Goal: Transaction & Acquisition: Obtain resource

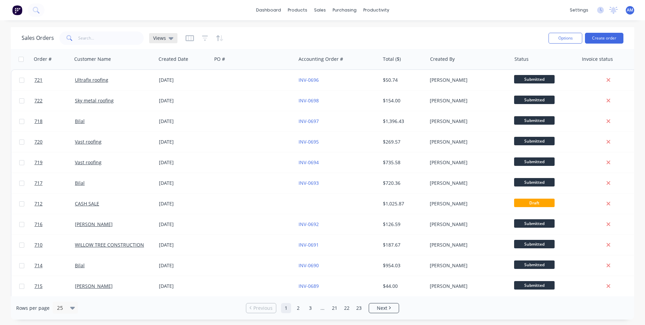
click at [162, 41] on div "Views" at bounding box center [163, 38] width 28 height 10
click at [191, 38] on icon "button" at bounding box center [190, 38] width 8 height 7
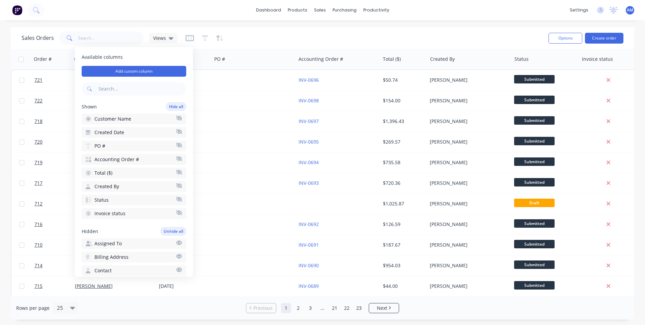
click at [198, 36] on div at bounding box center [205, 38] width 38 height 11
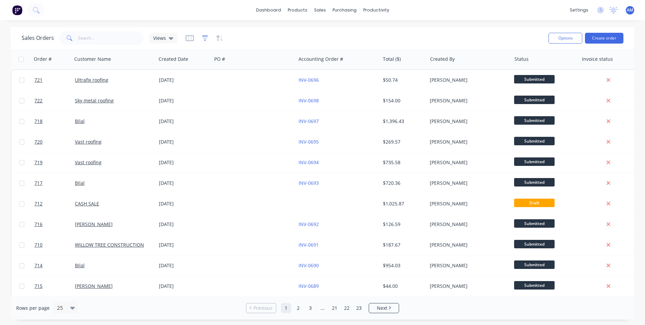
click at [203, 37] on icon "button" at bounding box center [205, 38] width 6 height 7
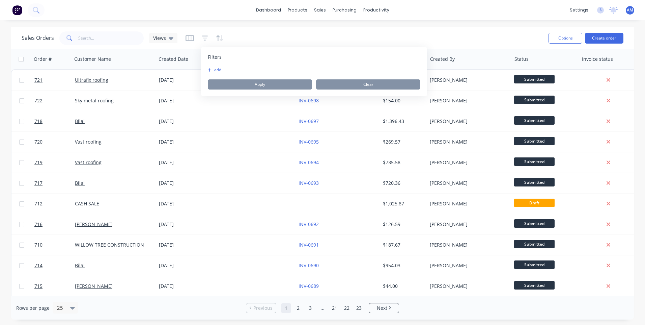
click at [214, 57] on span "Filters" at bounding box center [215, 57] width 14 height 7
click at [219, 70] on button "add" at bounding box center [216, 69] width 17 height 5
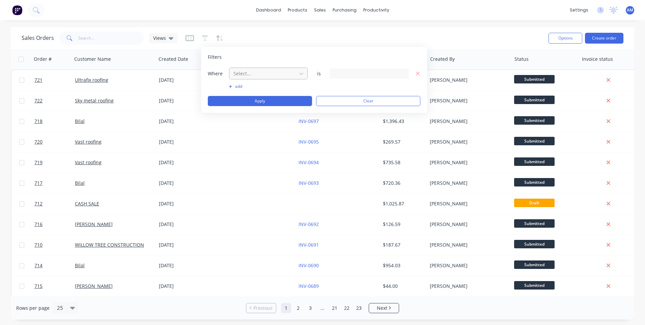
click at [250, 74] on div at bounding box center [263, 73] width 60 height 8
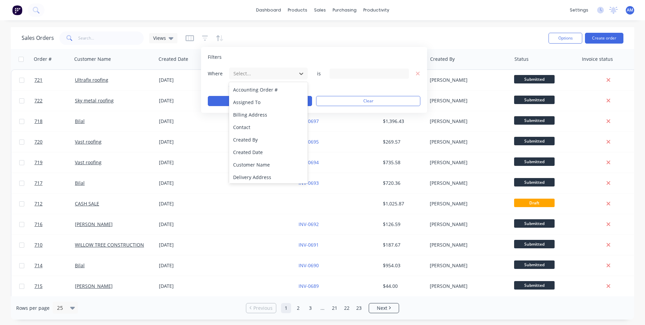
click at [330, 72] on div at bounding box center [369, 73] width 79 height 10
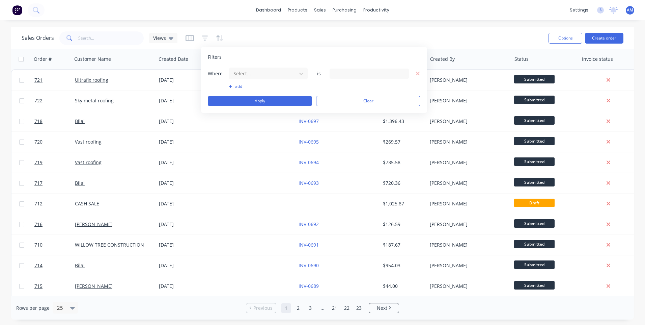
click at [368, 76] on div at bounding box center [369, 73] width 79 height 10
click at [212, 58] on span "Filters" at bounding box center [215, 57] width 14 height 7
click at [215, 56] on span "Filters" at bounding box center [215, 57] width 14 height 7
click at [419, 76] on icon "button" at bounding box center [418, 74] width 5 height 6
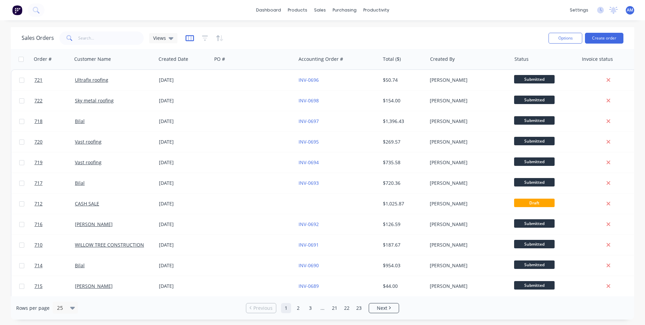
click at [186, 37] on icon "button" at bounding box center [190, 38] width 8 height 7
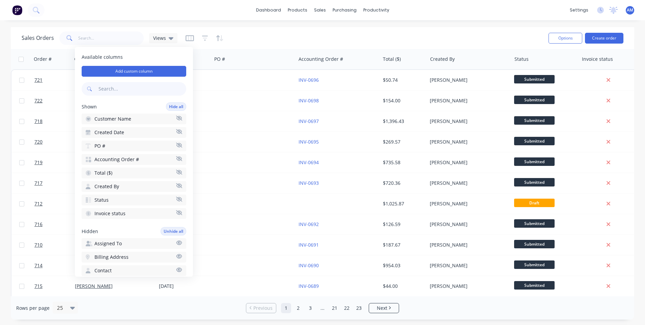
click at [117, 90] on input "text" at bounding box center [141, 88] width 89 height 13
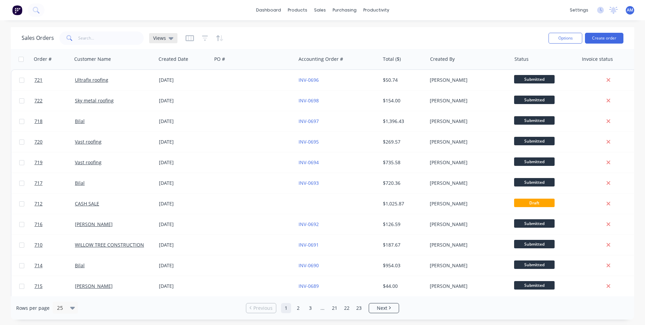
click at [156, 38] on span "Views" at bounding box center [159, 37] width 13 height 7
click at [78, 42] on input "text" at bounding box center [111, 37] width 66 height 13
click at [220, 35] on icon "button" at bounding box center [220, 38] width 8 height 7
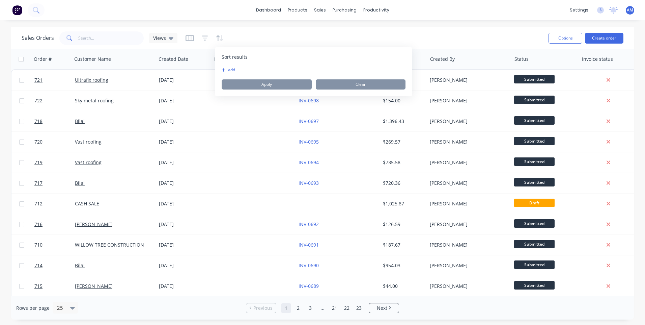
click at [232, 58] on span "Sort results" at bounding box center [235, 57] width 26 height 7
click at [228, 69] on button "add" at bounding box center [226, 69] width 8 height 5
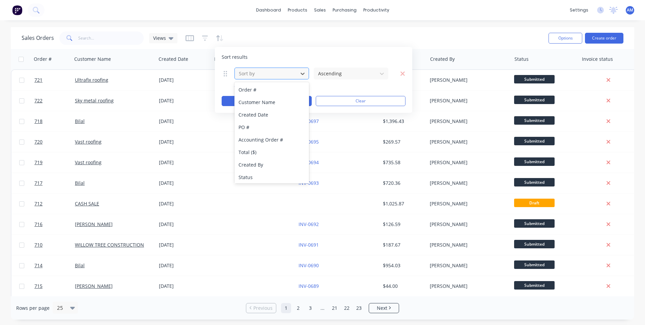
click at [292, 75] on div at bounding box center [266, 73] width 56 height 8
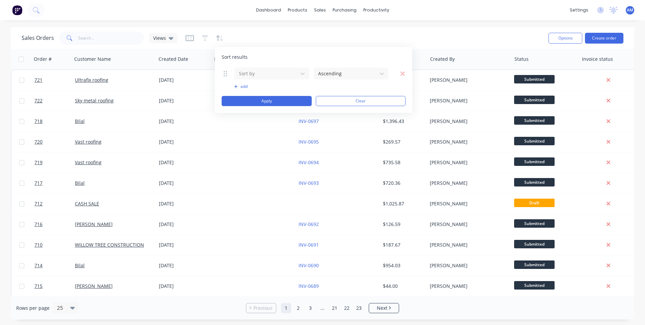
click at [225, 73] on icon at bounding box center [225, 73] width 3 height 7
click at [226, 75] on icon at bounding box center [225, 73] width 3 height 7
click at [279, 79] on div "Sort by" at bounding box center [271, 73] width 75 height 12
click at [278, 75] on div at bounding box center [266, 73] width 56 height 8
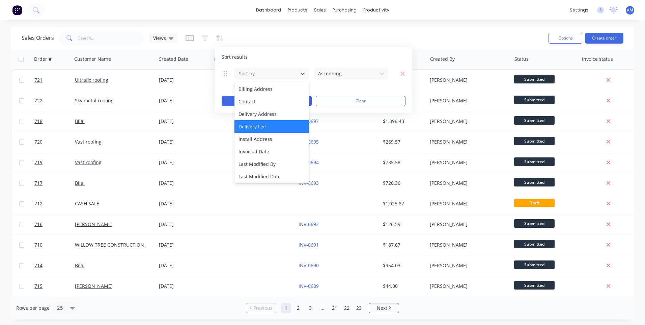
scroll to position [101, 0]
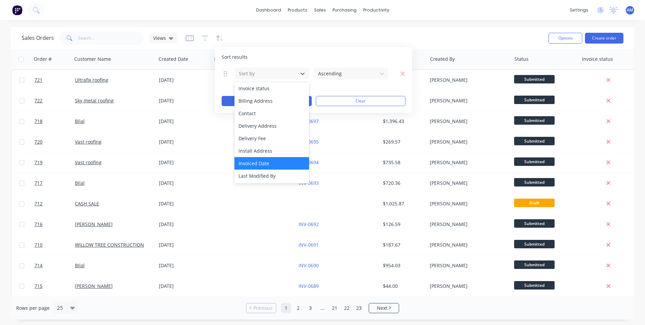
click at [266, 164] on div "Invoiced Date" at bounding box center [271, 163] width 75 height 12
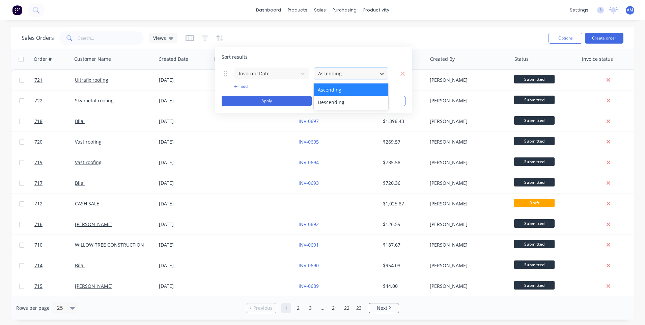
click at [330, 73] on div at bounding box center [345, 73] width 56 height 8
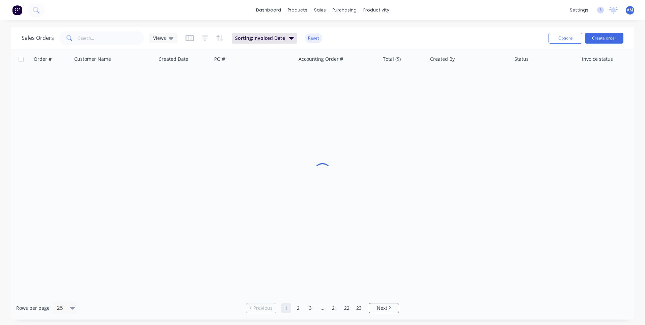
click at [389, 45] on div "Sales Orders Views Sorting: Invoiced Date Reset" at bounding box center [283, 38] width 522 height 17
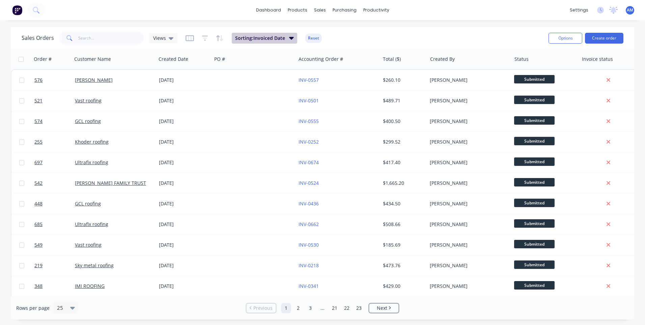
click at [273, 38] on span "Sorting: Invoiced Date" at bounding box center [260, 38] width 50 height 7
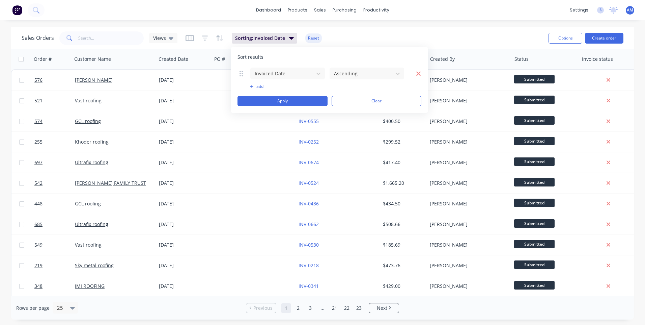
click at [417, 73] on icon "button" at bounding box center [418, 73] width 5 height 7
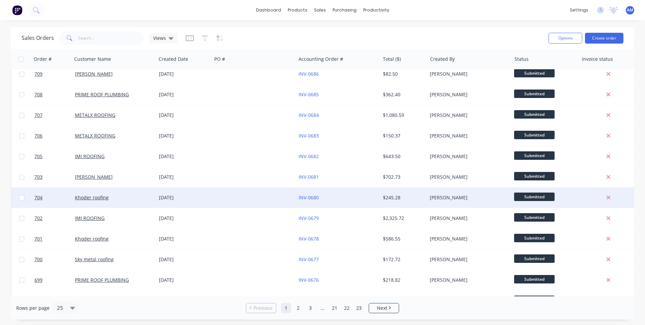
scroll to position [291, 0]
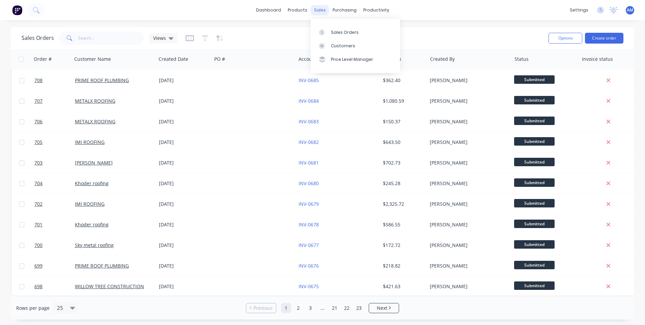
click at [322, 7] on div "sales" at bounding box center [320, 10] width 19 height 10
click at [335, 31] on div "Sales Orders" at bounding box center [345, 32] width 28 height 6
click at [315, 14] on div "sales" at bounding box center [320, 10] width 19 height 10
click at [334, 36] on link "Sales Orders" at bounding box center [355, 31] width 89 height 13
click at [338, 32] on div "Sales Orders" at bounding box center [345, 32] width 28 height 6
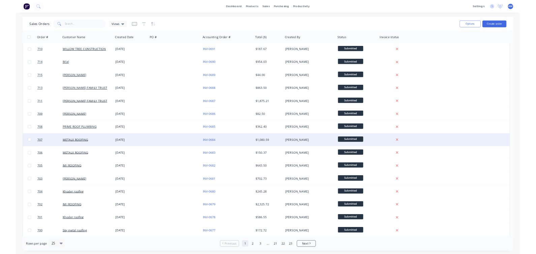
scroll to position [209, 0]
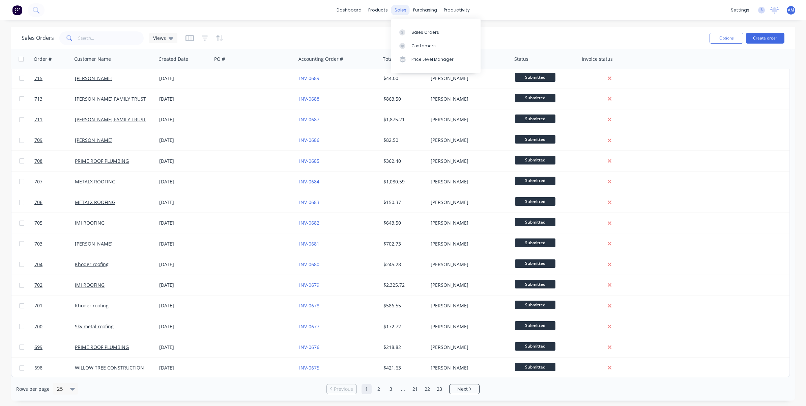
drag, startPoint x: 97, startPoint y: 327, endPoint x: 400, endPoint y: 12, distance: 437.6
click at [400, 12] on div "sales" at bounding box center [400, 10] width 19 height 10
click at [429, 47] on div "Customers" at bounding box center [424, 46] width 24 height 6
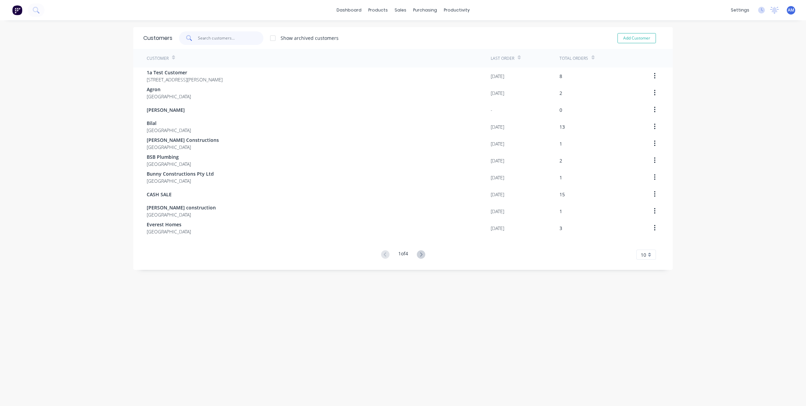
click at [198, 39] on input "text" at bounding box center [231, 37] width 66 height 13
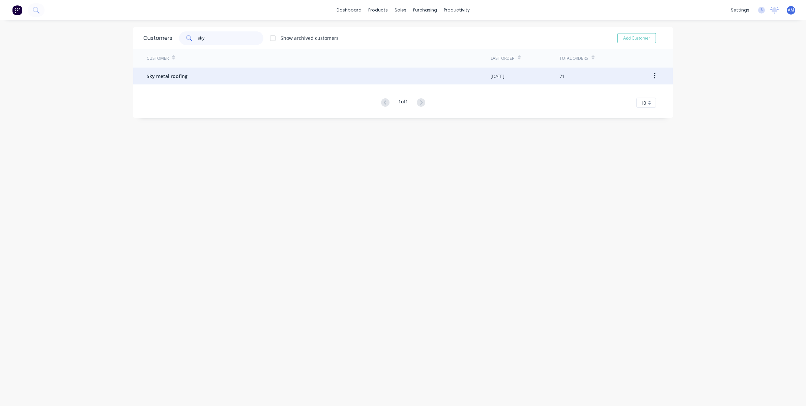
type input "sky"
click at [191, 79] on div "Sky metal roofing" at bounding box center [319, 75] width 344 height 17
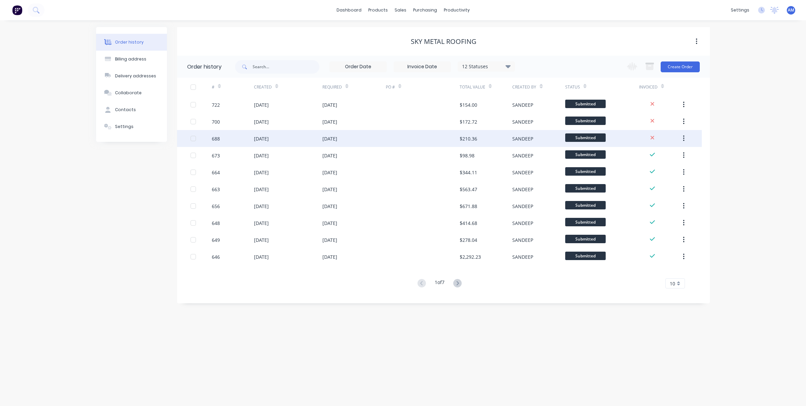
drag, startPoint x: 333, startPoint y: 138, endPoint x: 263, endPoint y: 139, distance: 70.2
click at [263, 139] on div "[DATE]" at bounding box center [261, 138] width 15 height 7
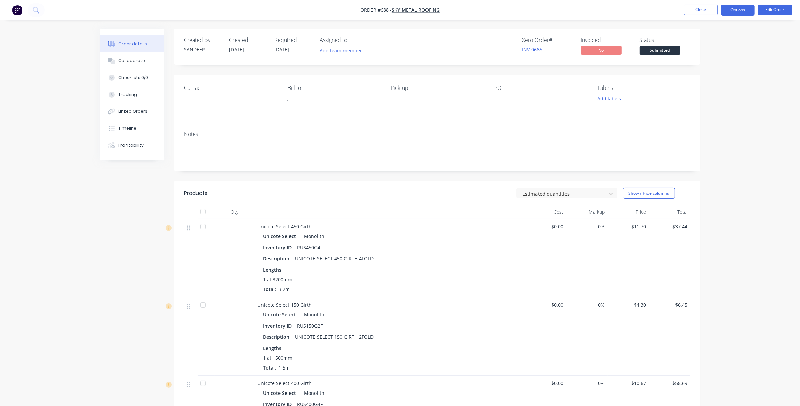
click at [429, 8] on button "Options" at bounding box center [738, 10] width 34 height 11
click at [429, 40] on div "Invoice" at bounding box center [718, 41] width 62 height 10
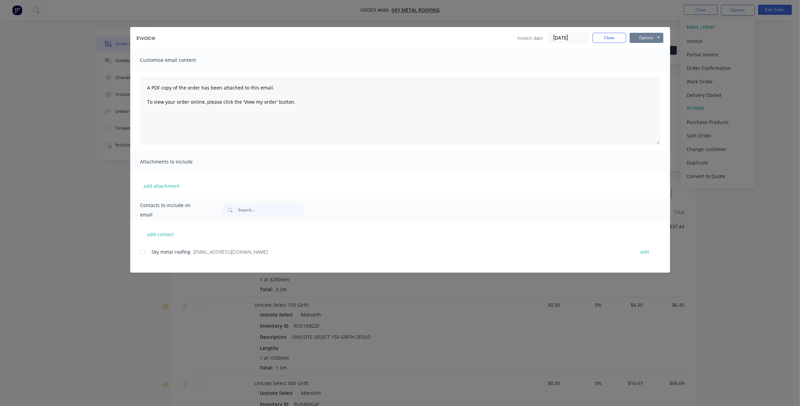
click at [429, 36] on button "Options" at bounding box center [647, 38] width 34 height 10
click at [429, 62] on button "Print" at bounding box center [651, 61] width 43 height 11
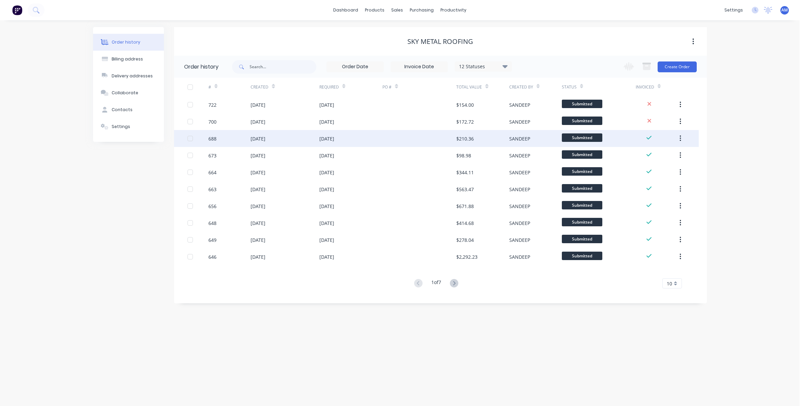
click at [368, 137] on div "[DATE]" at bounding box center [350, 138] width 63 height 17
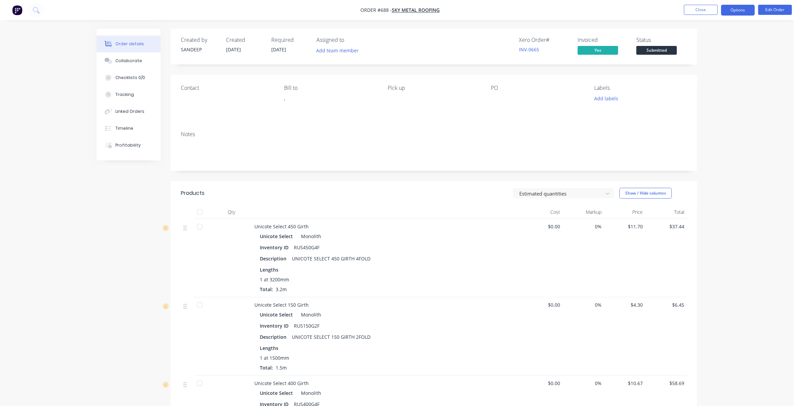
click at [429, 13] on button "Options" at bounding box center [738, 10] width 34 height 11
click at [429, 43] on div "Invoice" at bounding box center [718, 41] width 62 height 10
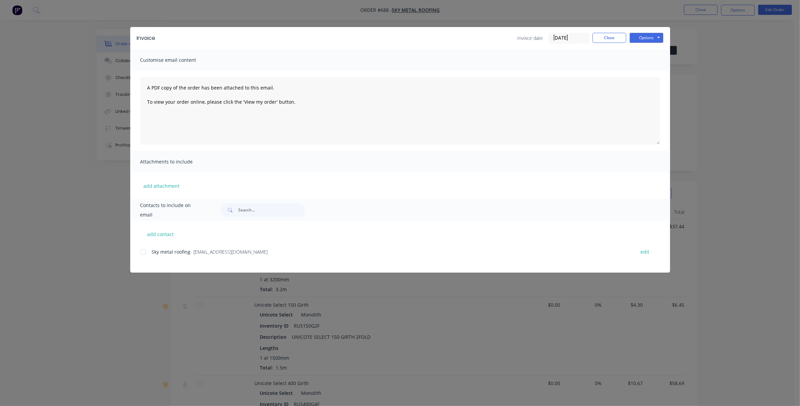
click at [139, 203] on div "add contact Sky metal roofing - [EMAIL_ADDRESS][DOMAIN_NAME] edit" at bounding box center [400, 247] width 540 height 52
click at [142, 203] on div at bounding box center [142, 251] width 13 height 13
click at [429, 45] on div "Invoice Invoice date [DATE] Close Options Preview Print Email" at bounding box center [400, 38] width 540 height 22
drag, startPoint x: 651, startPoint y: 43, endPoint x: 647, endPoint y: 44, distance: 4.2
click at [429, 43] on div "Invoice Invoice date [DATE] Close Options Preview Print Email" at bounding box center [400, 38] width 540 height 22
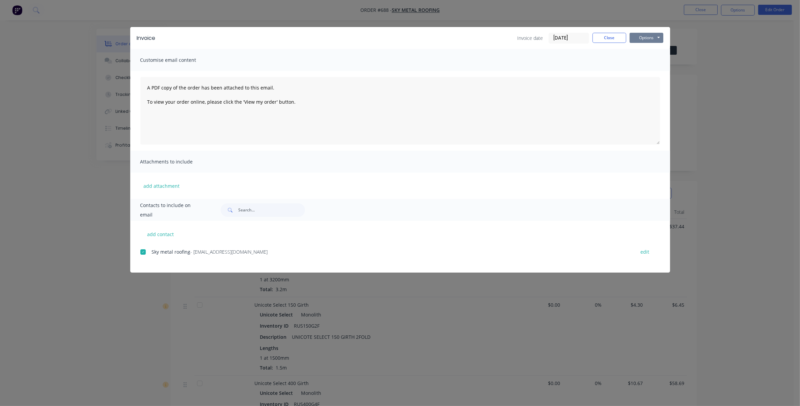
click at [429, 40] on button "Options" at bounding box center [647, 38] width 34 height 10
click at [429, 73] on button "Email" at bounding box center [651, 72] width 43 height 11
click at [429, 35] on button "Close" at bounding box center [609, 38] width 34 height 10
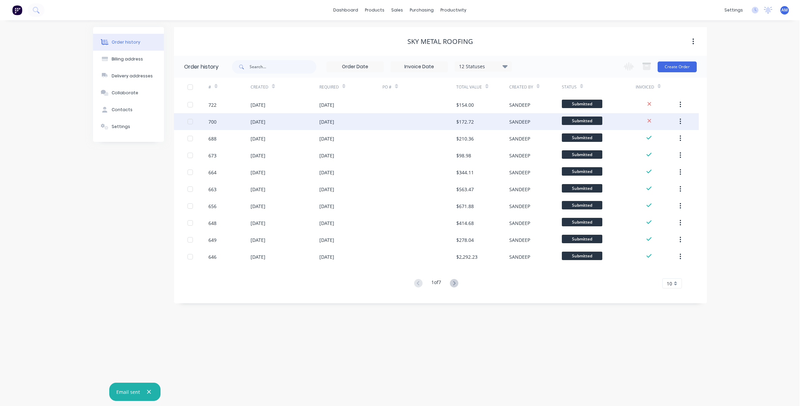
click at [326, 120] on div "[DATE]" at bounding box center [326, 121] width 15 height 7
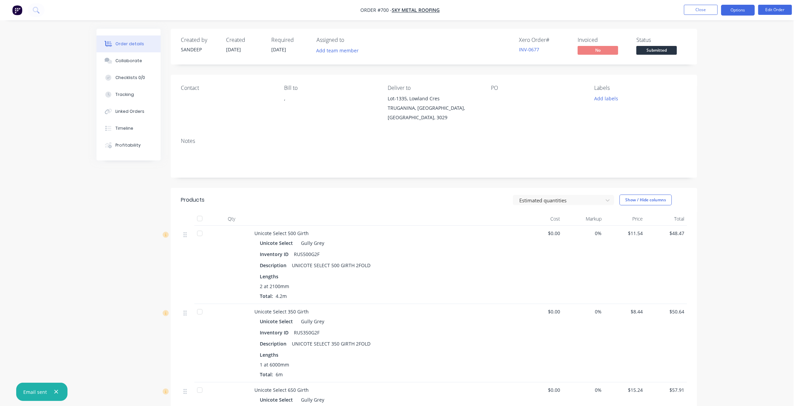
click at [429, 12] on button "Options" at bounding box center [738, 10] width 34 height 11
click at [429, 41] on div "Invoice" at bounding box center [718, 41] width 62 height 10
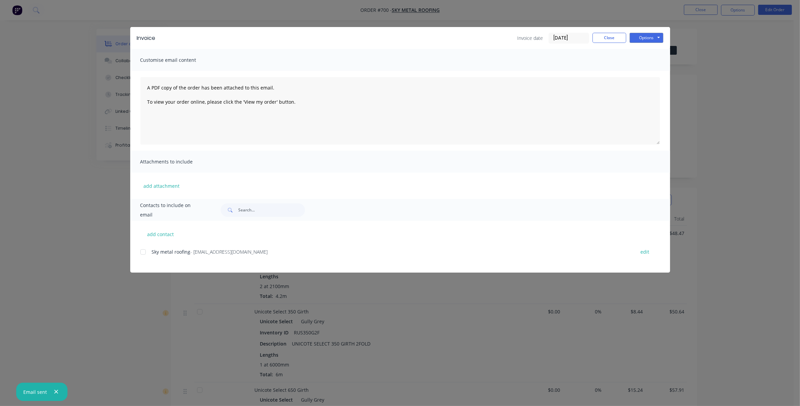
click at [162, 203] on span "Sky metal roofing" at bounding box center [171, 251] width 39 height 6
click at [145, 203] on div at bounding box center [142, 251] width 13 height 13
click at [429, 41] on button "Options" at bounding box center [647, 38] width 34 height 10
click at [429, 71] on button "Email" at bounding box center [651, 72] width 43 height 11
click at [429, 43] on div "Invoice Invoice date [DATE] Close Options Preview Print Email" at bounding box center [400, 38] width 540 height 22
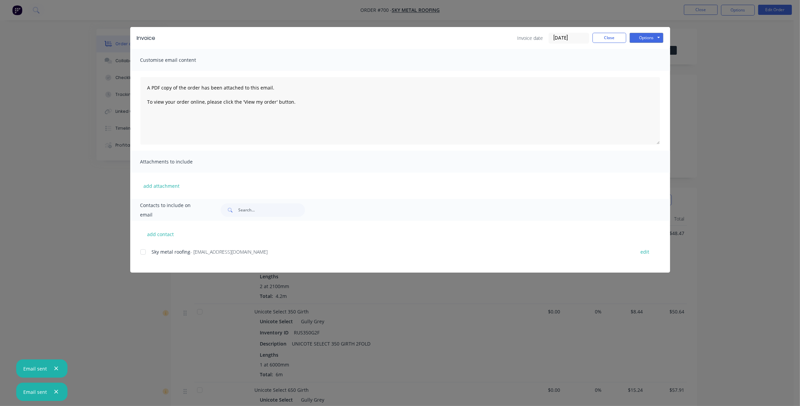
click at [429, 32] on div "Invoice Invoice date [DATE] Close Options Preview Print Email" at bounding box center [400, 38] width 540 height 22
click at [429, 36] on button "Close" at bounding box center [609, 38] width 34 height 10
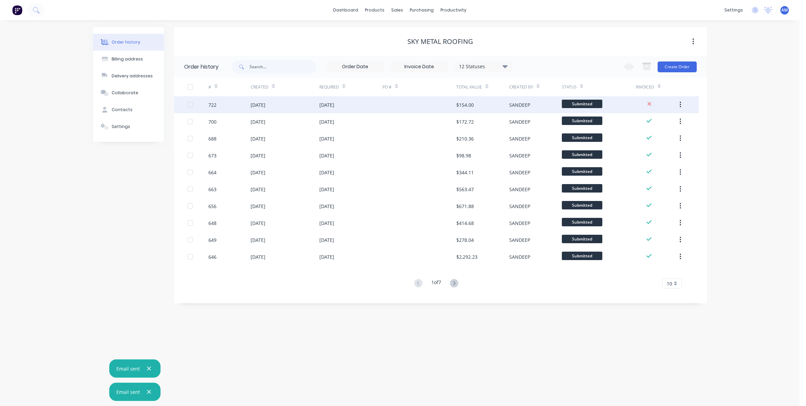
click at [429, 102] on div "$154.00" at bounding box center [465, 104] width 18 height 7
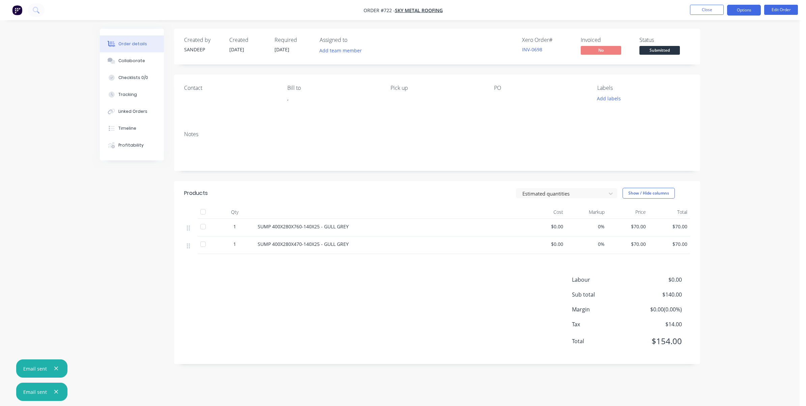
click at [429, 14] on button "Options" at bounding box center [744, 10] width 34 height 11
click at [429, 43] on div "Invoice" at bounding box center [724, 41] width 62 height 10
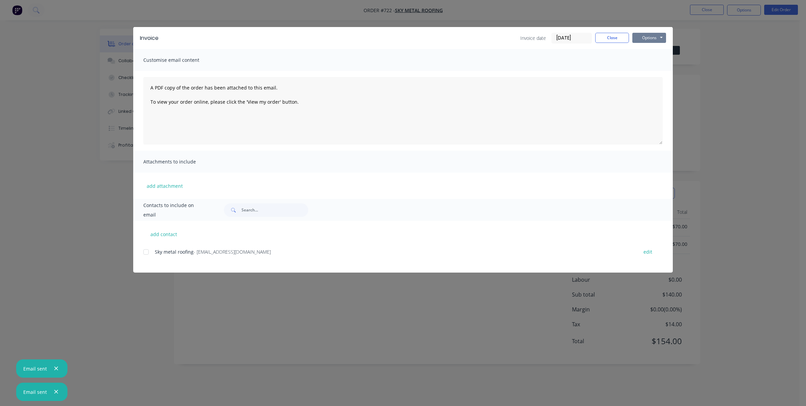
click at [429, 38] on button "Options" at bounding box center [650, 38] width 34 height 10
click at [174, 203] on button "add contact" at bounding box center [163, 234] width 40 height 10
select select "AU"
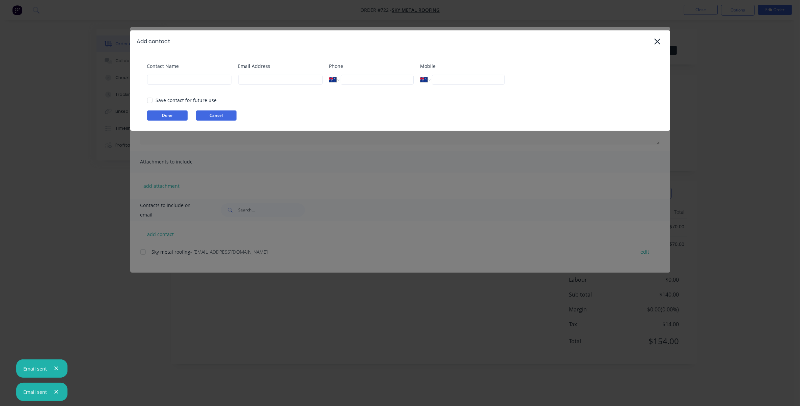
click at [234, 114] on button "Cancel" at bounding box center [216, 115] width 40 height 10
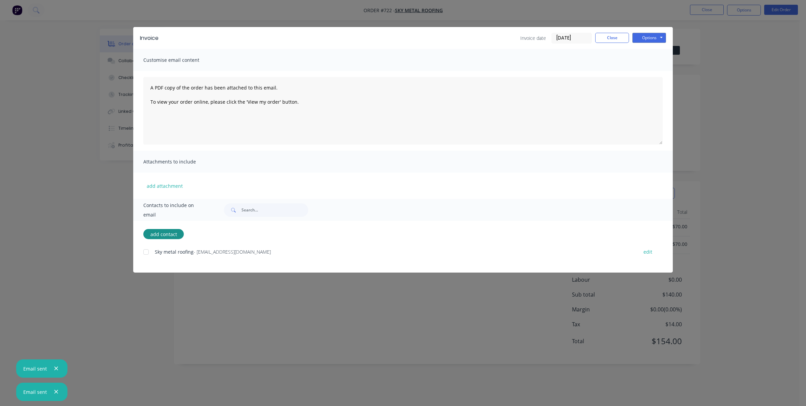
click at [144, 203] on div at bounding box center [145, 251] width 13 height 13
click at [429, 34] on button "Options" at bounding box center [650, 38] width 34 height 10
click at [429, 72] on button "Email" at bounding box center [654, 72] width 43 height 11
click at [429, 36] on button "Close" at bounding box center [612, 38] width 34 height 10
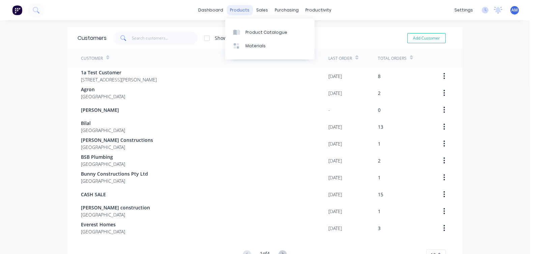
click at [249, 8] on div "products" at bounding box center [240, 10] width 26 height 10
click at [258, 6] on div "sales" at bounding box center [262, 10] width 19 height 10
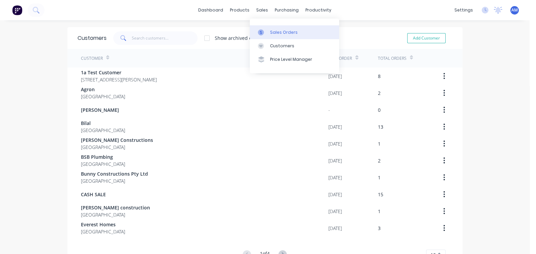
click at [276, 33] on div "Sales Orders" at bounding box center [284, 32] width 28 height 6
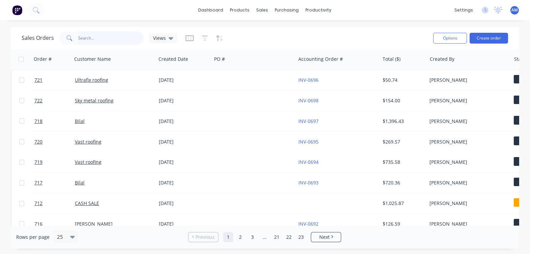
click at [113, 41] on input "text" at bounding box center [111, 37] width 66 height 13
click at [67, 35] on icon at bounding box center [68, 37] width 5 height 5
click at [429, 36] on button "Options" at bounding box center [451, 38] width 34 height 11
click at [412, 82] on div "Export" at bounding box center [430, 82] width 62 height 10
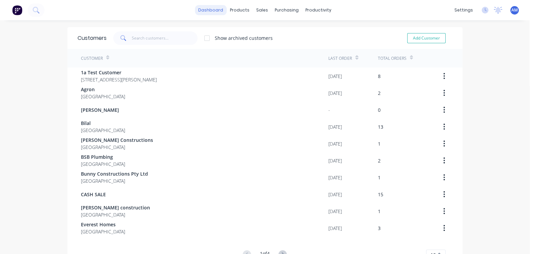
click at [206, 9] on link "dashboard" at bounding box center [211, 10] width 32 height 10
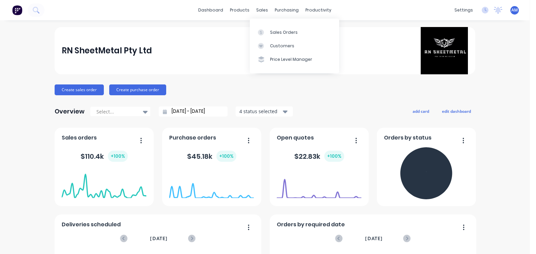
drag, startPoint x: 264, startPoint y: 14, endPoint x: 265, endPoint y: 23, distance: 8.8
click at [263, 14] on div "sales" at bounding box center [262, 10] width 19 height 10
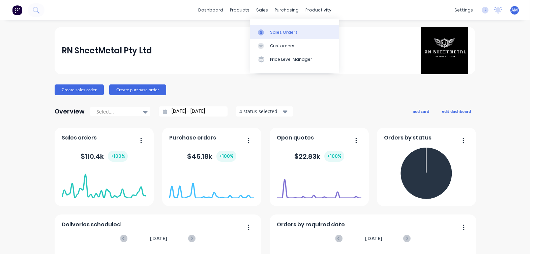
click at [272, 29] on div "Sales Orders" at bounding box center [284, 32] width 28 height 6
